Goal: Information Seeking & Learning: Find specific fact

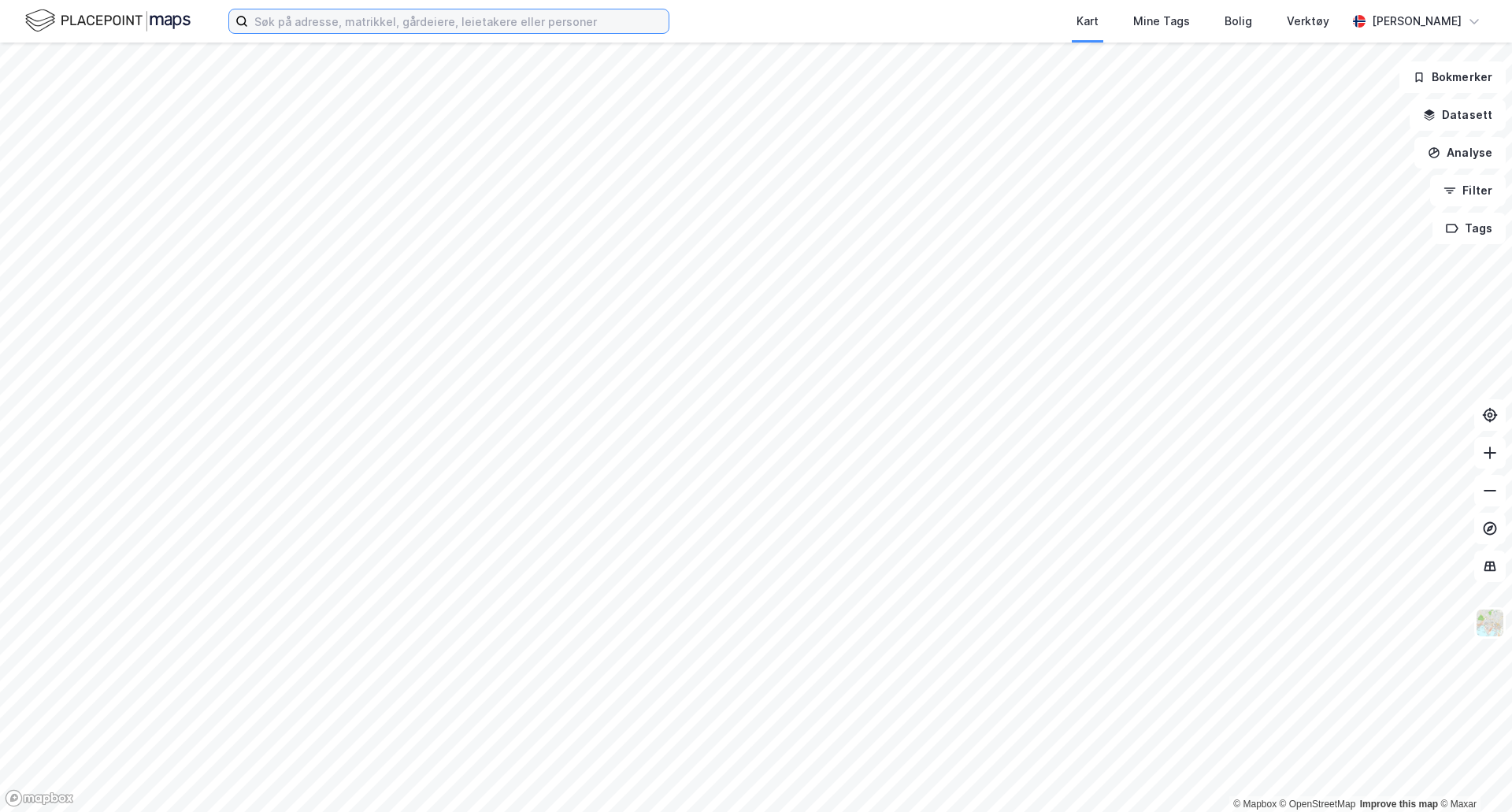
click at [280, 25] on input at bounding box center [458, 21] width 420 height 23
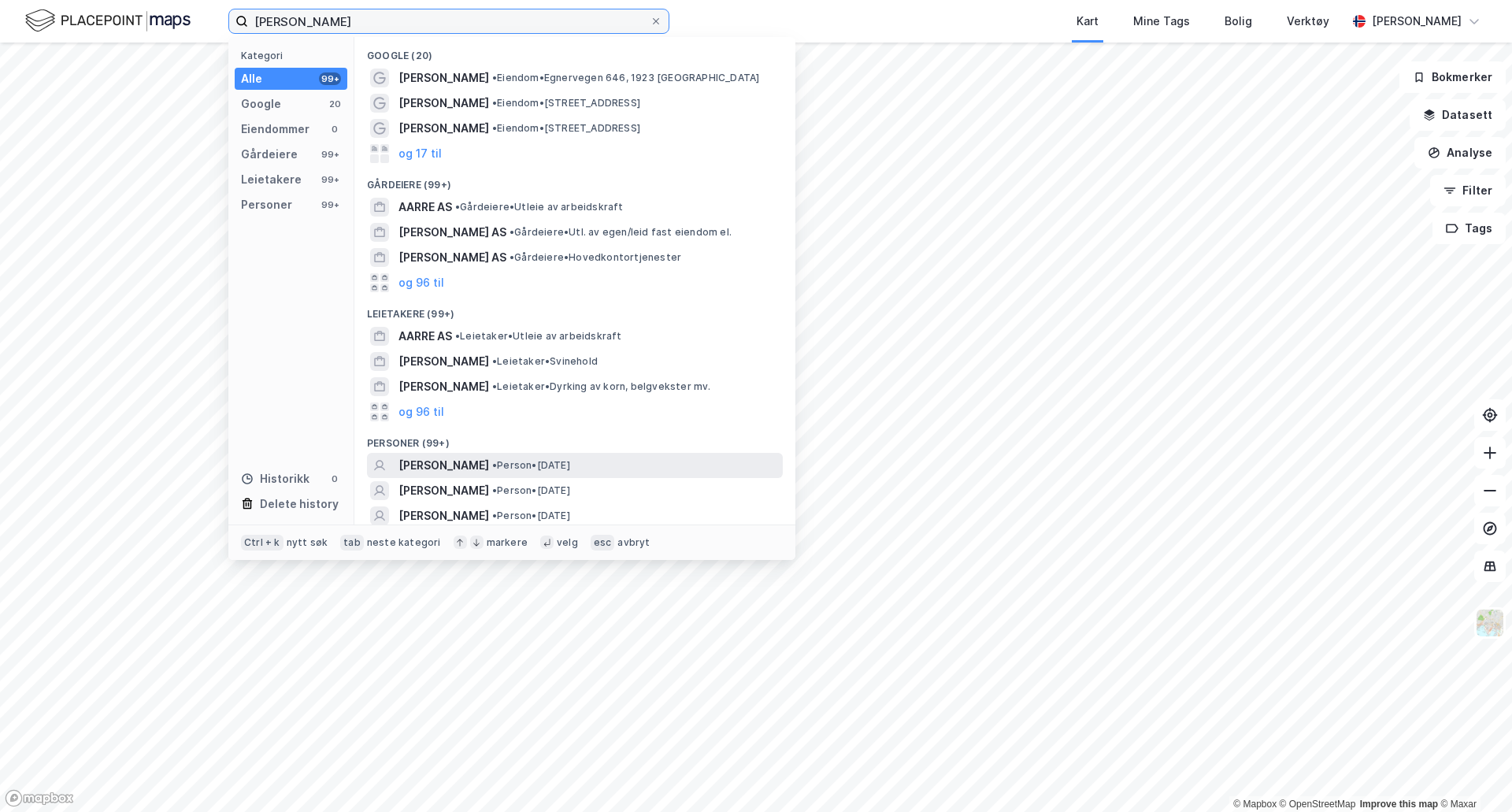
type input "[PERSON_NAME]"
click at [649, 465] on div "[PERSON_NAME] • [DATE]" at bounding box center [589, 466] width 381 height 19
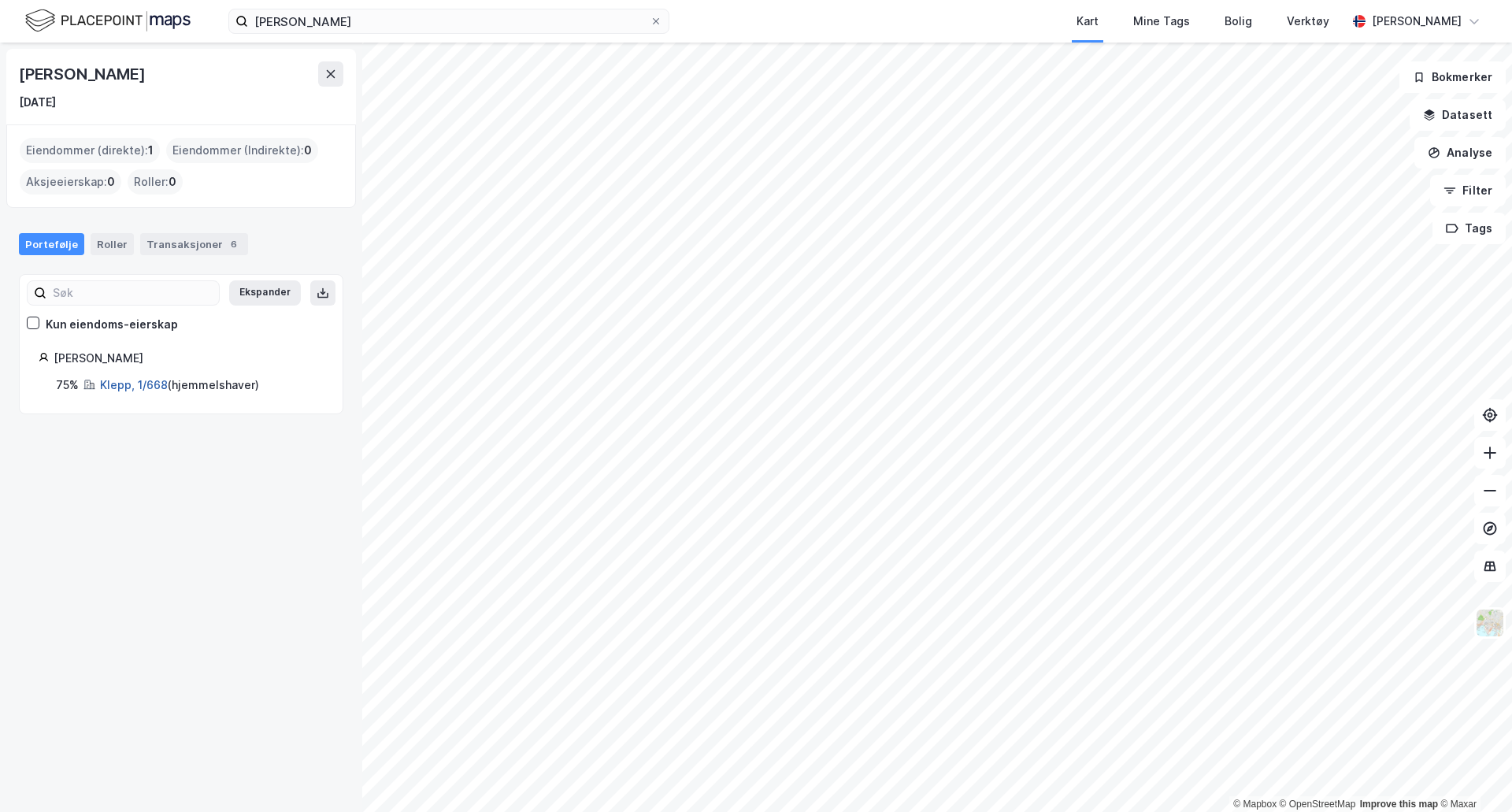
click at [118, 382] on link "Klepp, 1/668" at bounding box center [134, 384] width 67 height 14
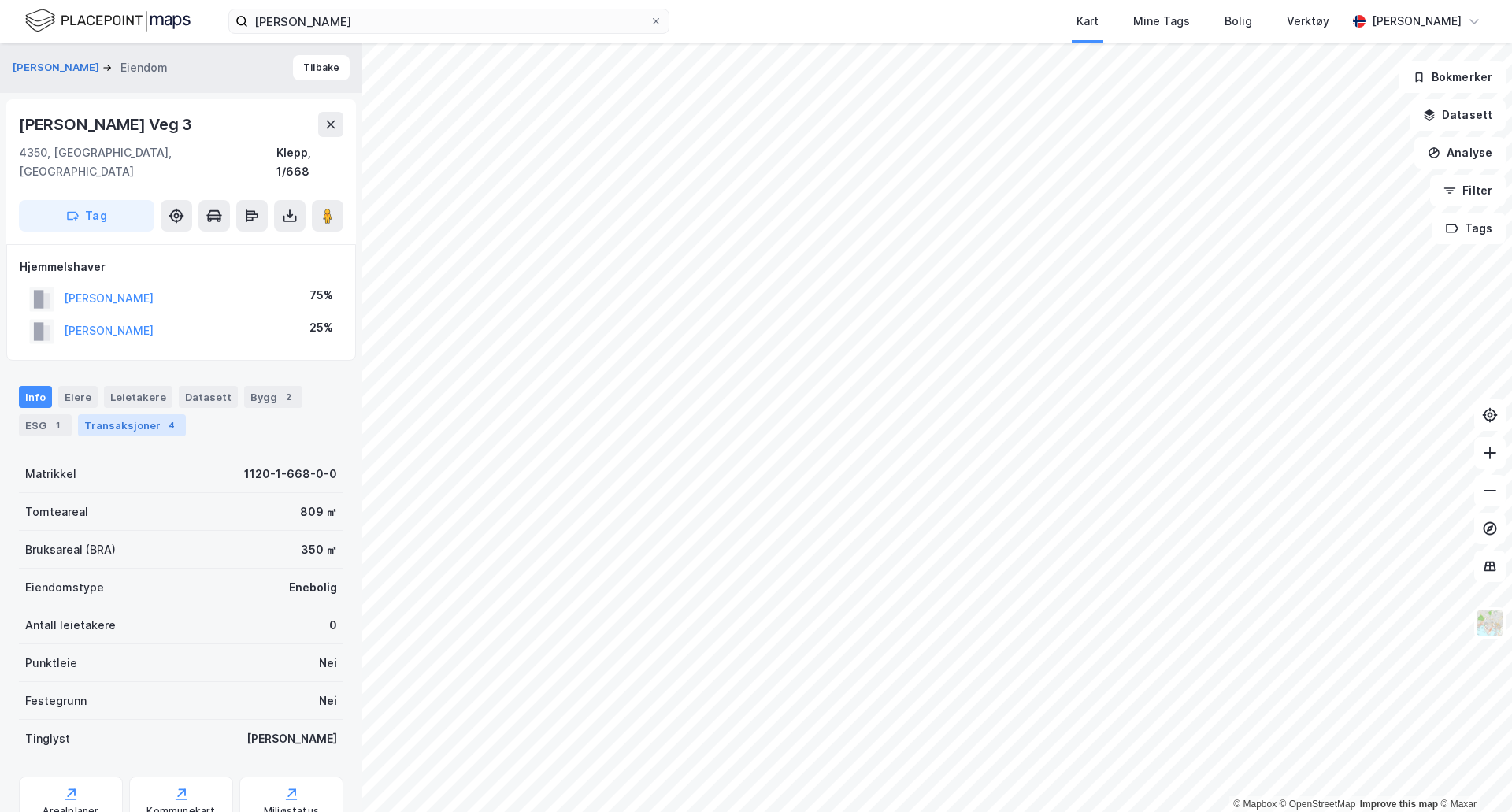
click at [120, 415] on div "Transaksjoner 4" at bounding box center [132, 425] width 108 height 22
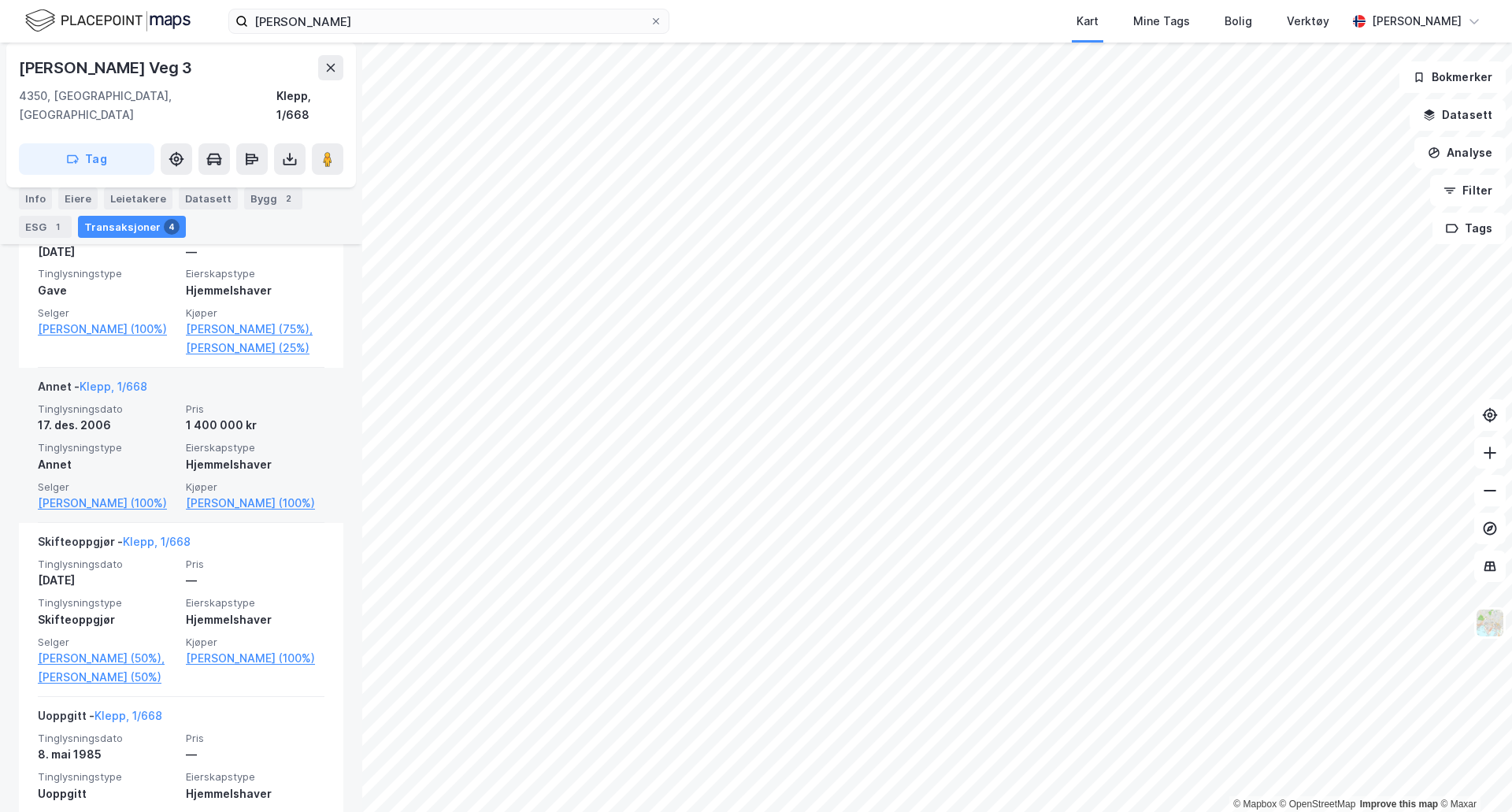
scroll to position [551, 0]
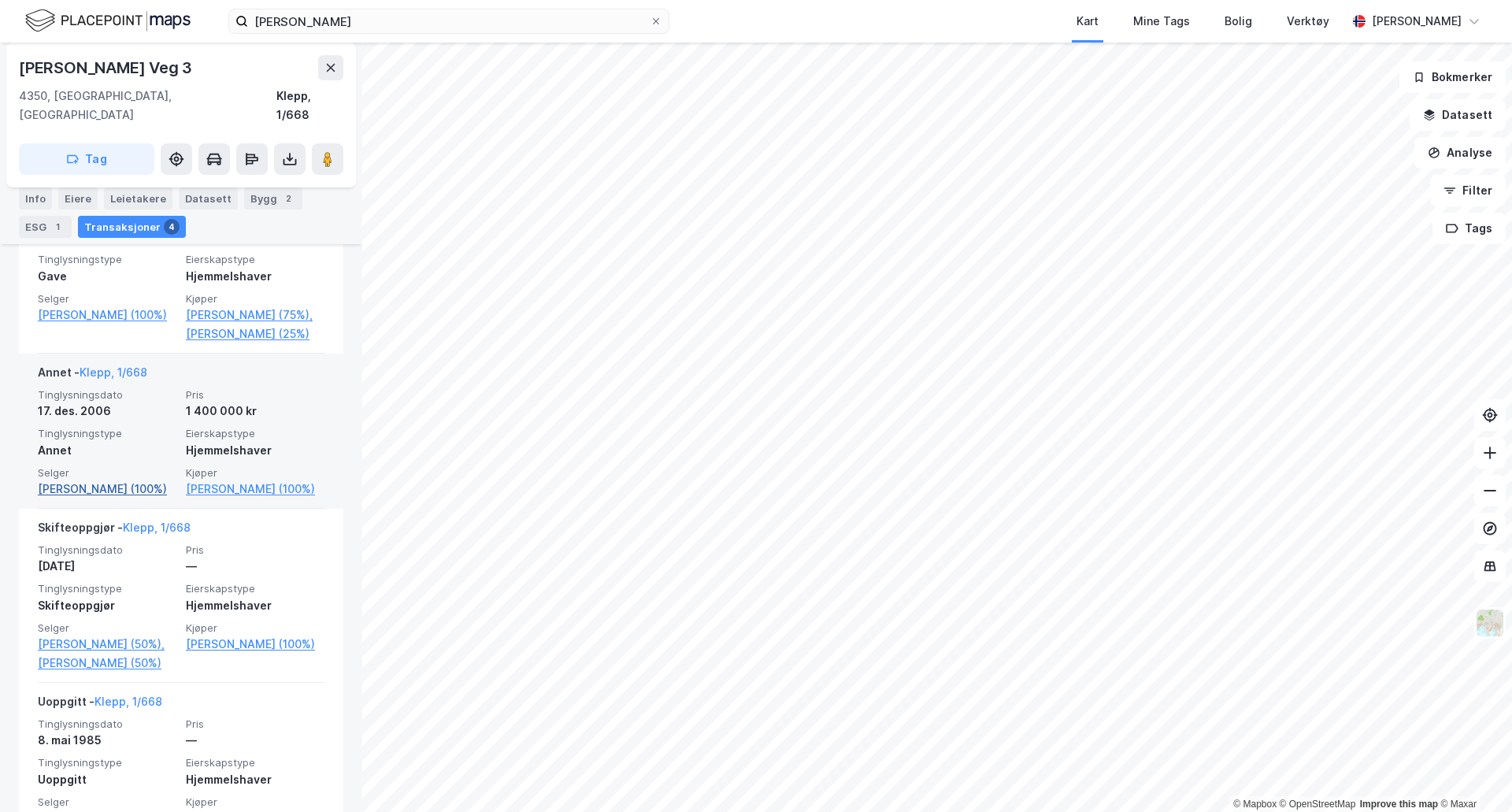
click at [106, 480] on link "[PERSON_NAME] (100%)" at bounding box center [107, 489] width 139 height 19
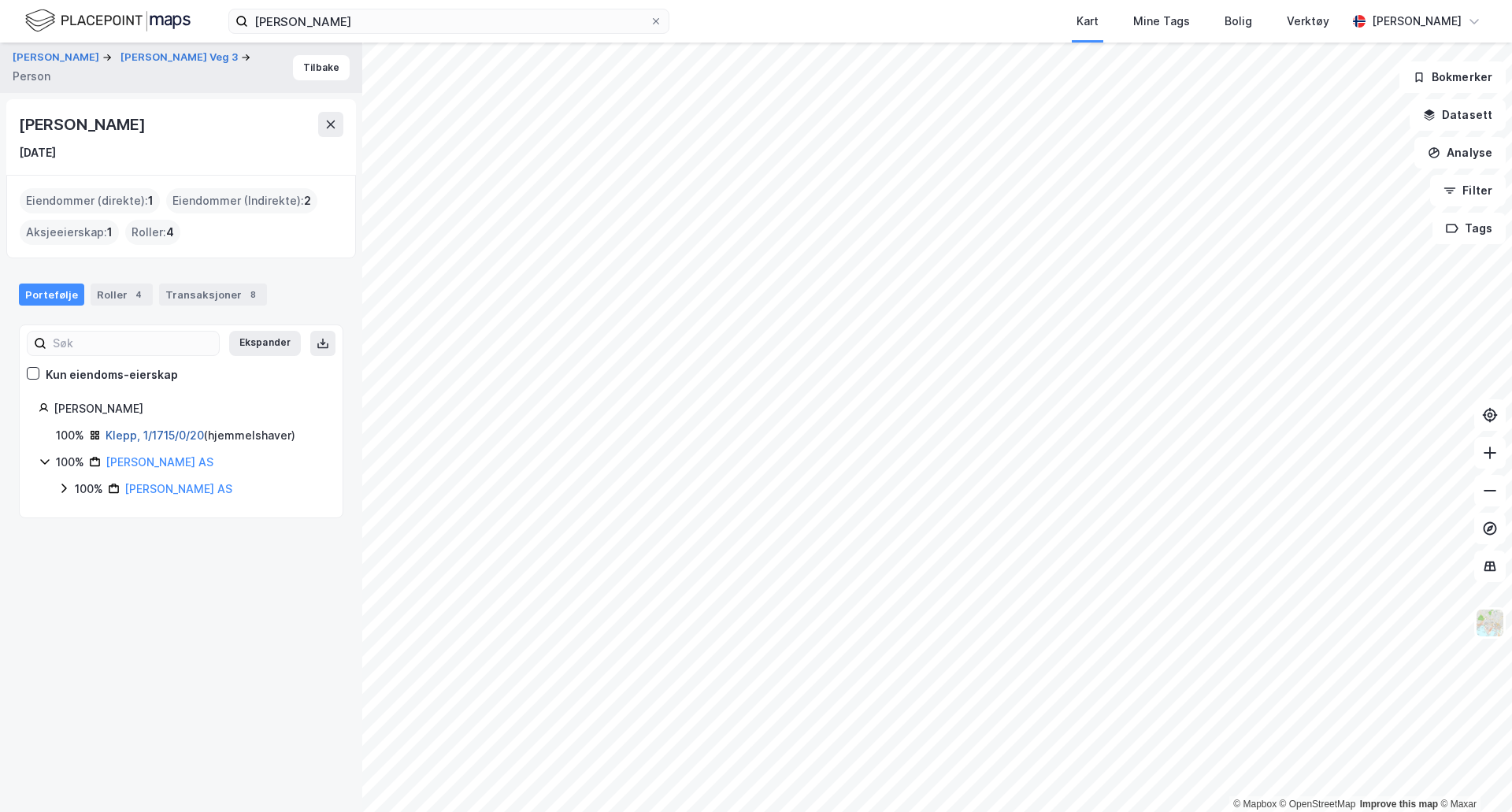
click at [124, 438] on link "Klepp, 1/1715/0/20" at bounding box center [155, 435] width 99 height 14
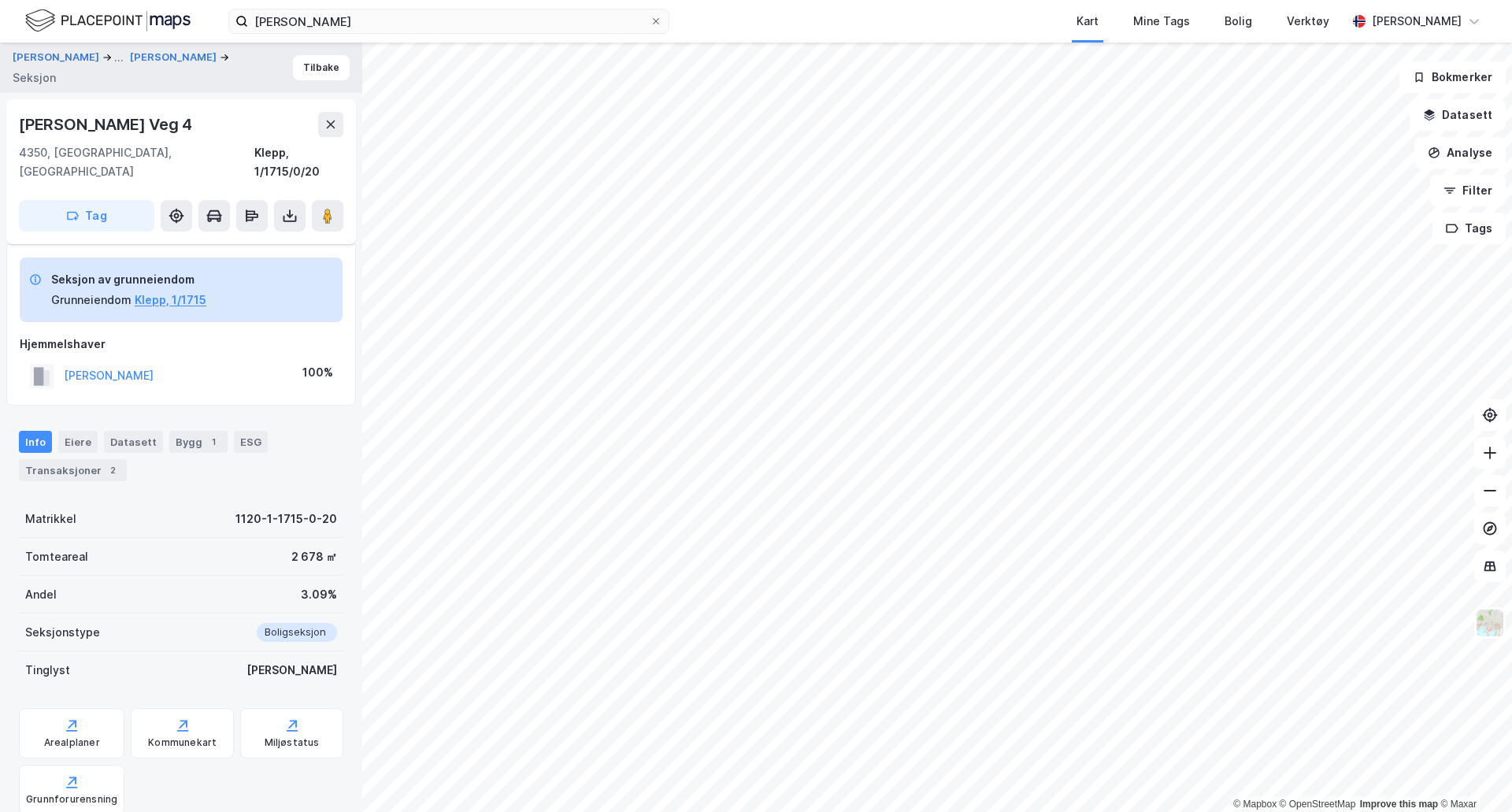
scroll to position [137, 0]
